Goal: Obtain resource: Download file/media

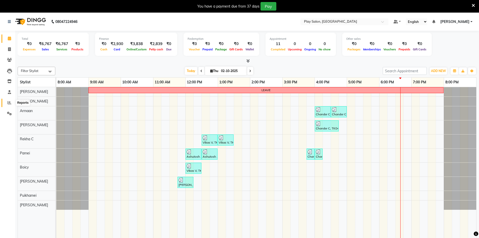
click at [9, 101] on icon at bounding box center [10, 103] width 4 height 4
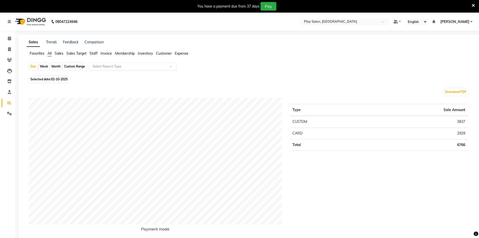
click at [156, 64] on input "text" at bounding box center [128, 66] width 72 height 5
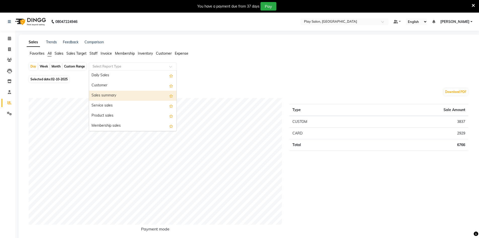
click at [118, 93] on div "Sales summary" at bounding box center [132, 95] width 87 height 10
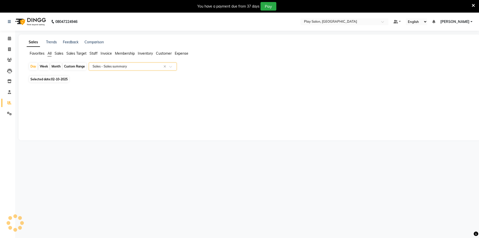
select select "full_report"
select select "csv"
click at [60, 65] on div "Month" at bounding box center [56, 66] width 12 height 7
select select "10"
select select "2025"
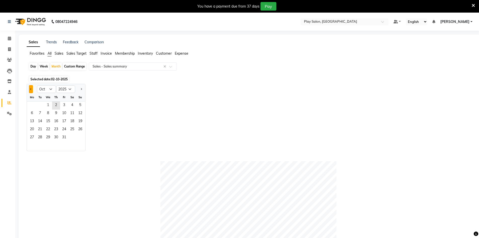
click at [33, 86] on button "Previous month" at bounding box center [31, 89] width 4 height 8
select select "9"
click at [51, 119] on span "17" at bounding box center [48, 121] width 8 height 8
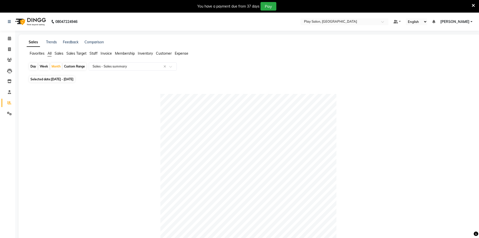
click at [94, 56] on div "Favorites All Sales Sales Target Staff Invoice Membership Inventory Customer Ex…" at bounding box center [249, 56] width 453 height 10
click at [94, 55] on span "Staff" at bounding box center [93, 53] width 8 height 5
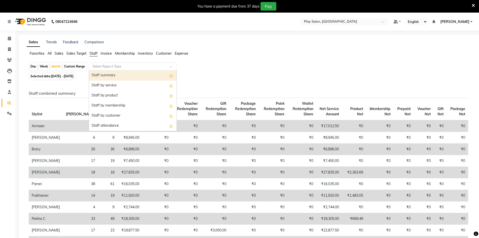
click at [113, 65] on div "Select Report Type" at bounding box center [133, 66] width 88 height 8
click at [101, 78] on div "Staff summary" at bounding box center [132, 75] width 87 height 10
select select "full_report"
select select "csv"
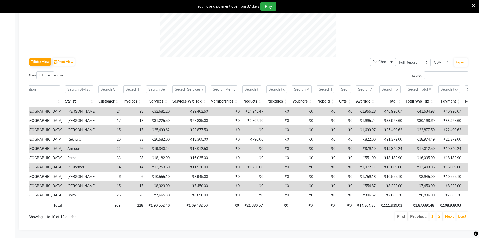
scroll to position [0, 7]
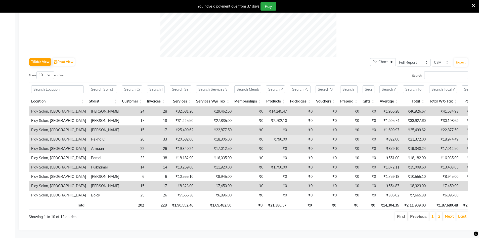
click at [280, 134] on td "₹790.00" at bounding box center [278, 138] width 24 height 9
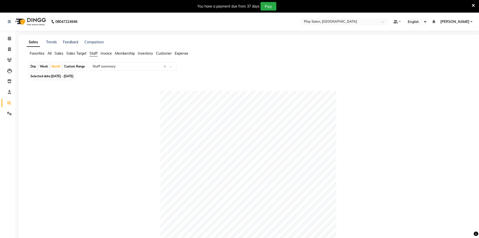
click at [345, 58] on div "Favorites All Sales Sales Target Staff Invoice Membership Inventory Customer Ex…" at bounding box center [249, 56] width 453 height 10
